Goal: Information Seeking & Learning: Learn about a topic

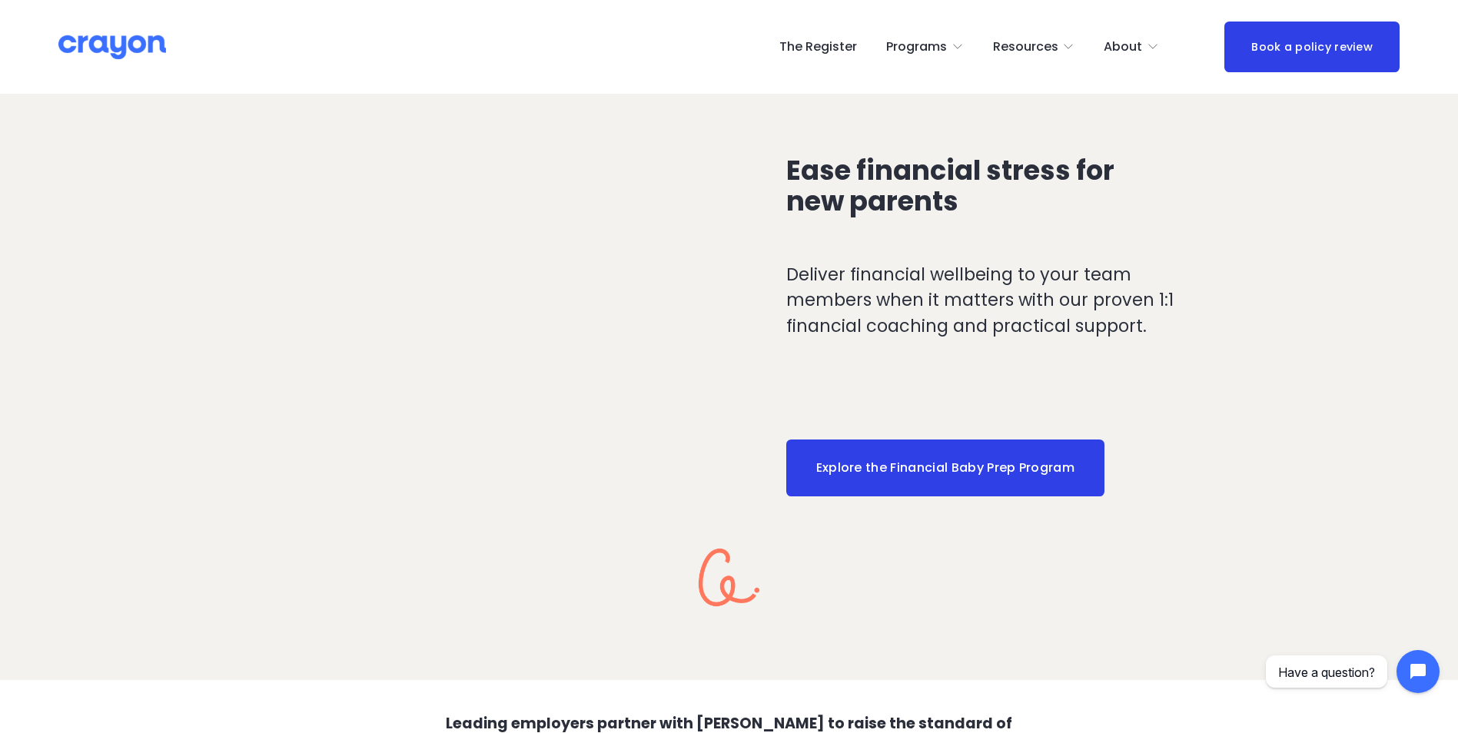
scroll to position [2588, 0]
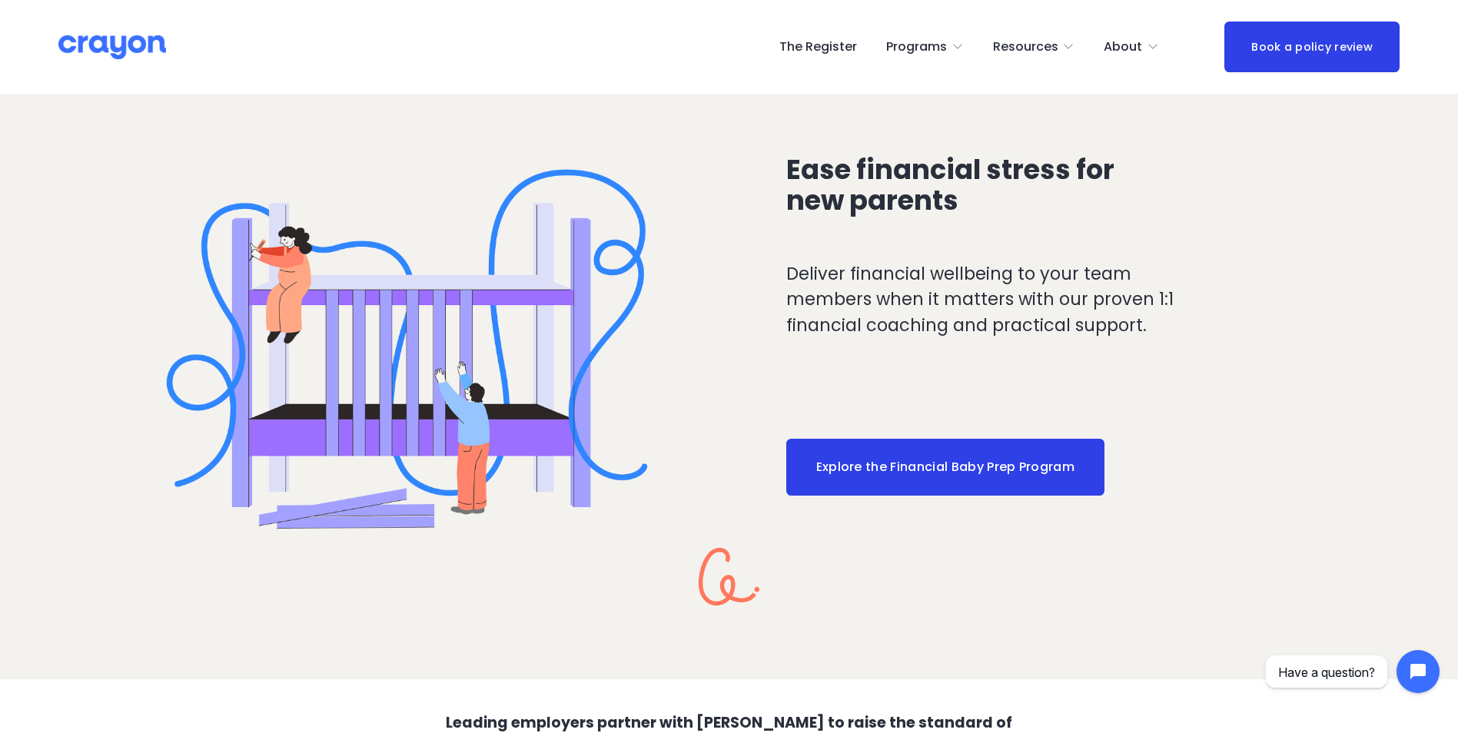
click at [844, 486] on link "Explore the Financial Baby Prep Program" at bounding box center [945, 467] width 318 height 57
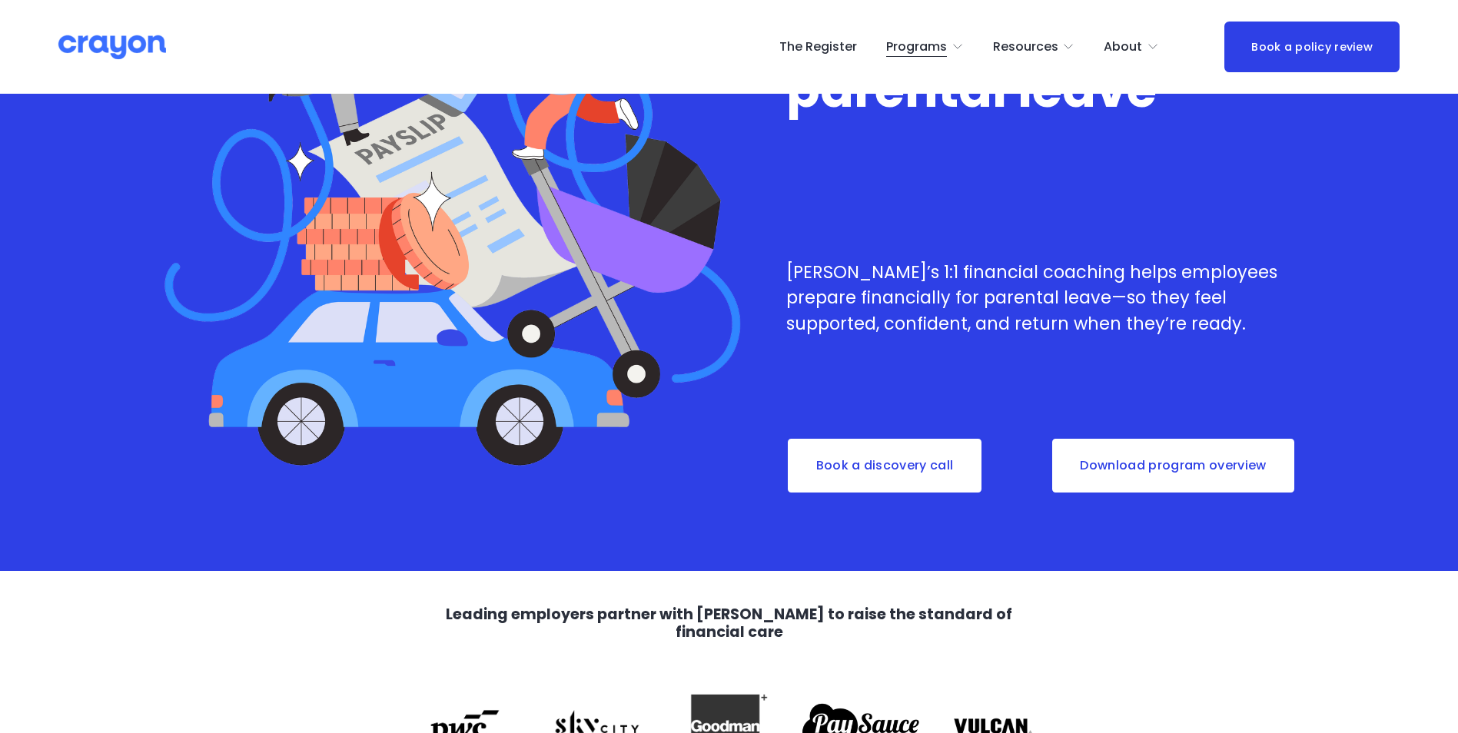
scroll to position [262, 0]
